Goal: Check status

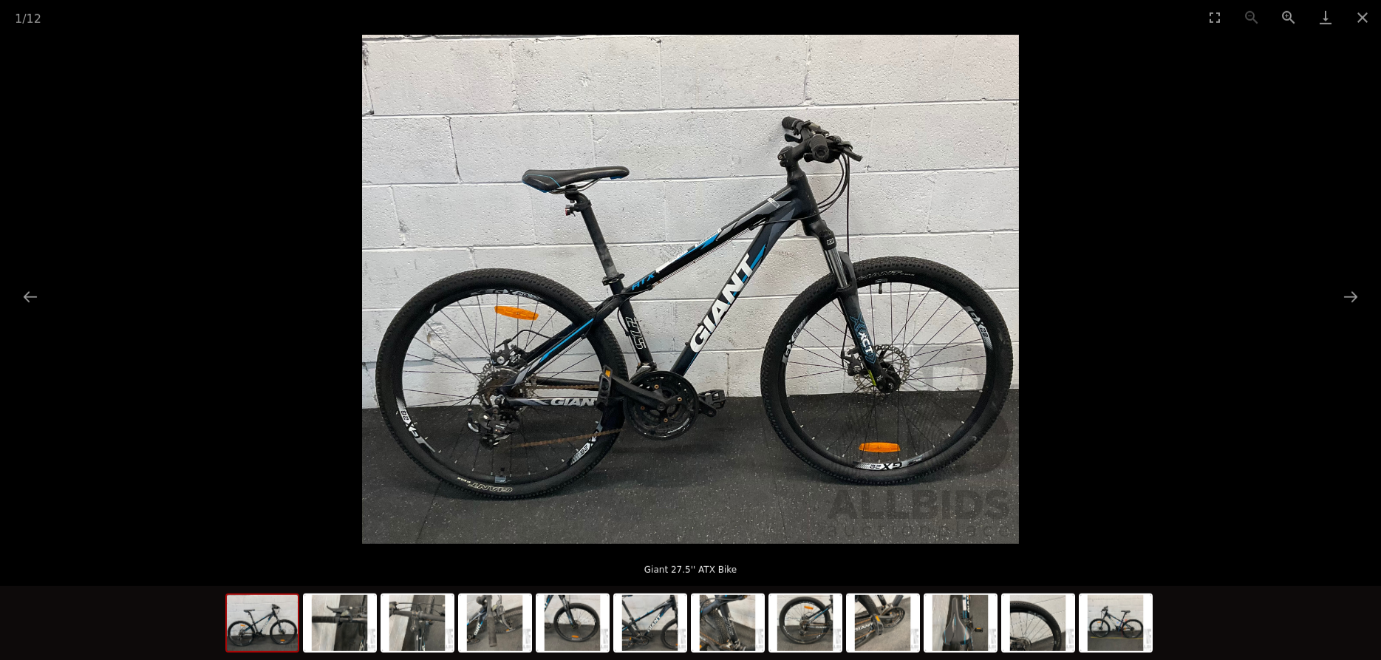
scroll to position [303, 0]
click at [1362, 15] on button "Close gallery" at bounding box center [1362, 17] width 37 height 35
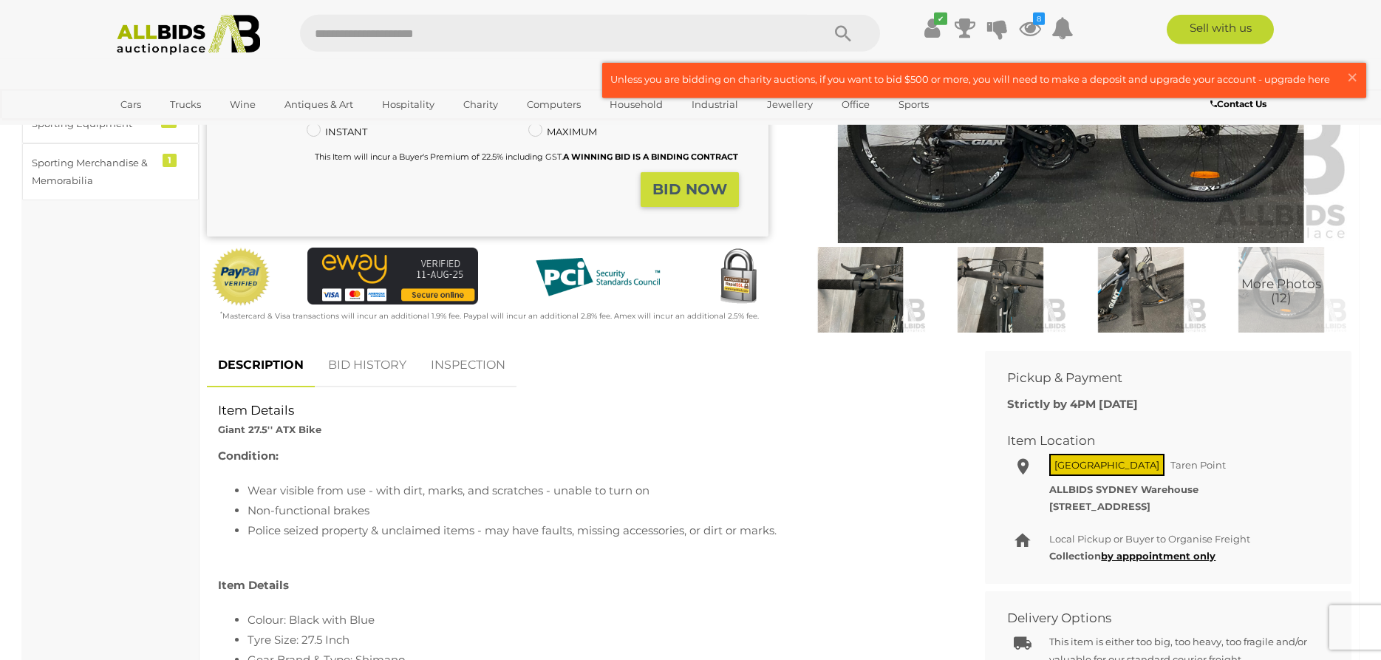
scroll to position [0, 0]
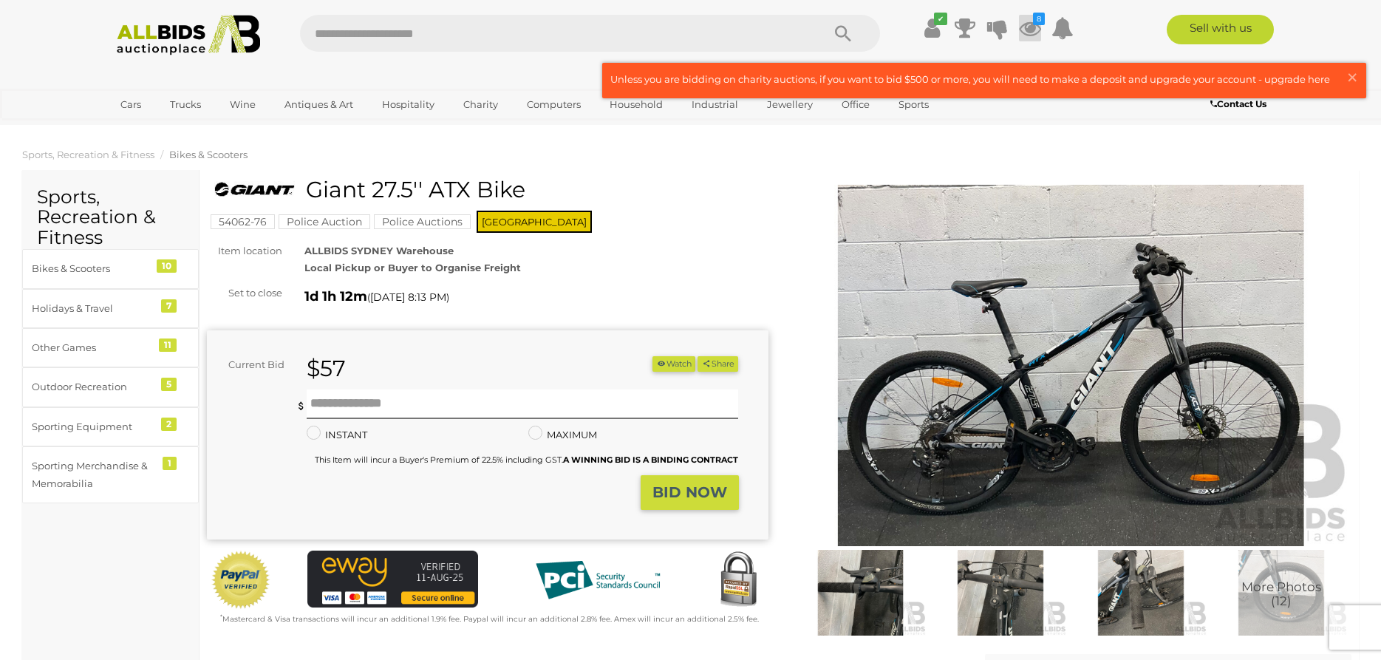
click at [1029, 25] on icon at bounding box center [1030, 28] width 22 height 27
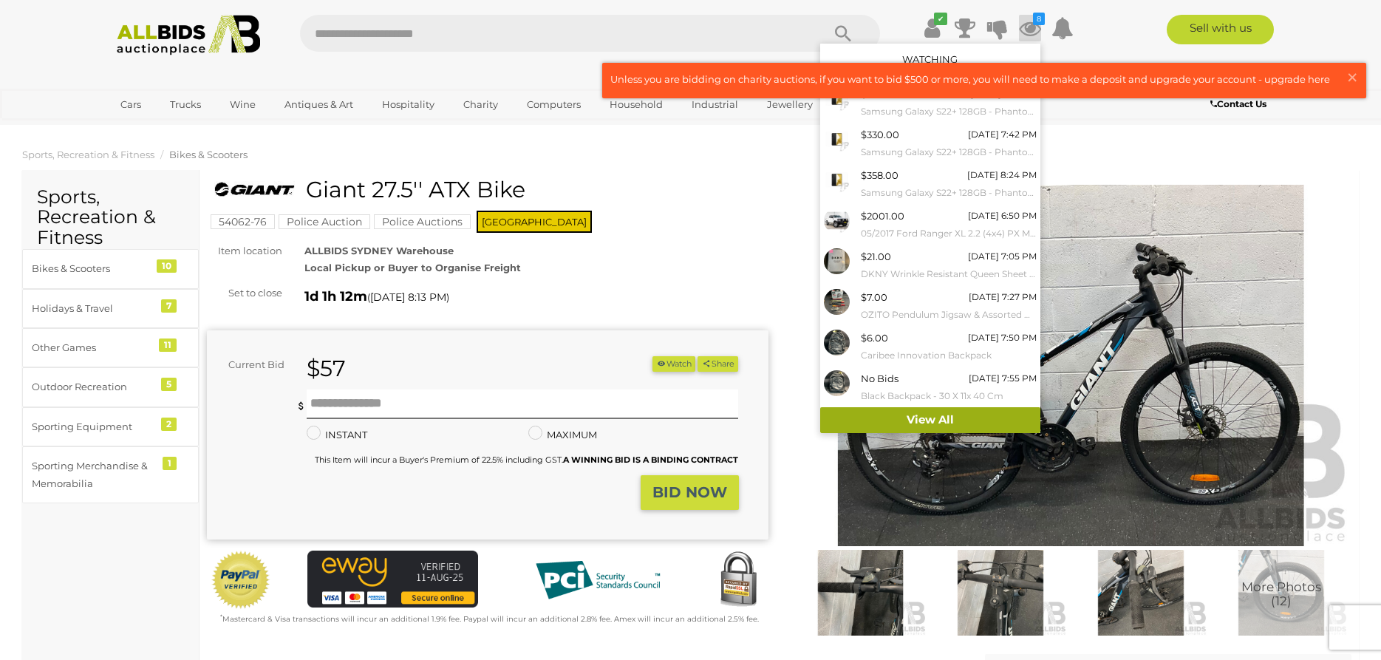
click at [961, 423] on link "View All" at bounding box center [930, 420] width 220 height 26
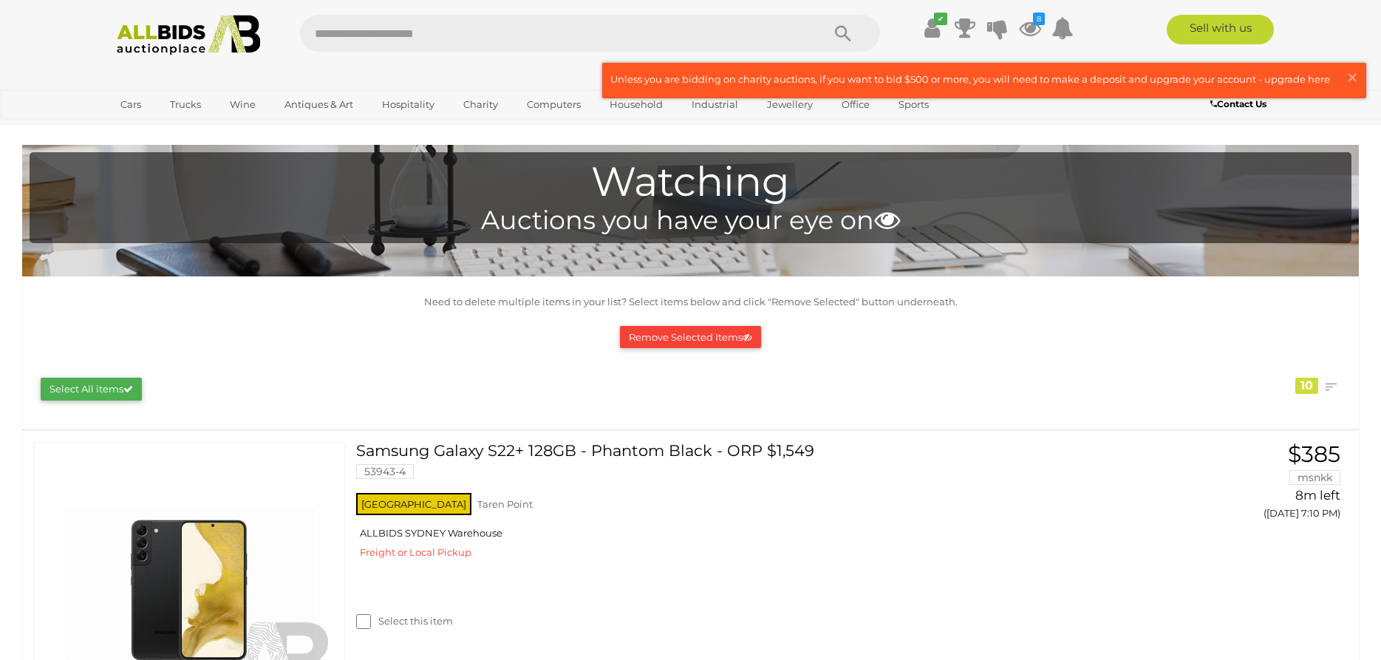
scroll to position [353, 0]
